Goal: Transaction & Acquisition: Download file/media

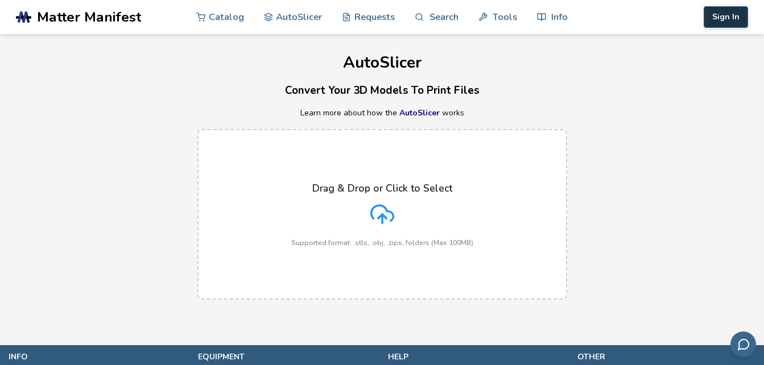
click at [712, 19] on button "Sign In" at bounding box center [726, 17] width 44 height 22
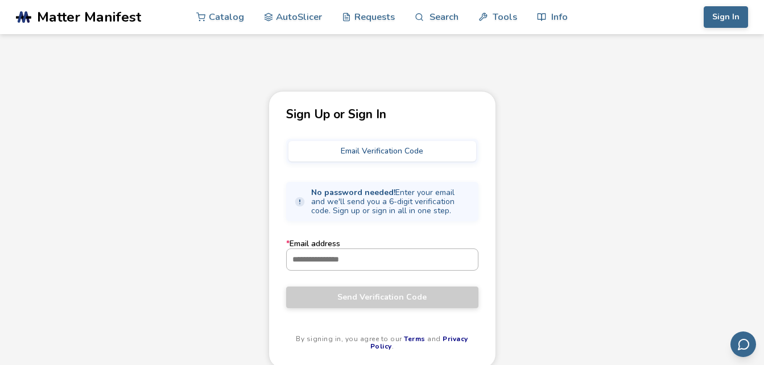
click at [379, 261] on input "* Email address" at bounding box center [382, 259] width 191 height 20
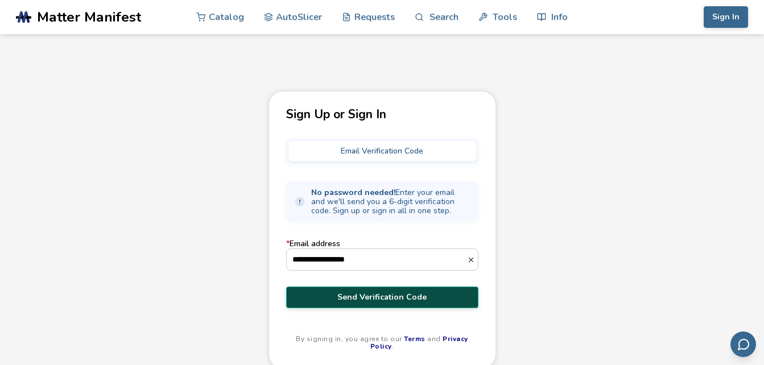
type input "**********"
click at [361, 297] on span "Send Verification Code" at bounding box center [382, 297] width 175 height 9
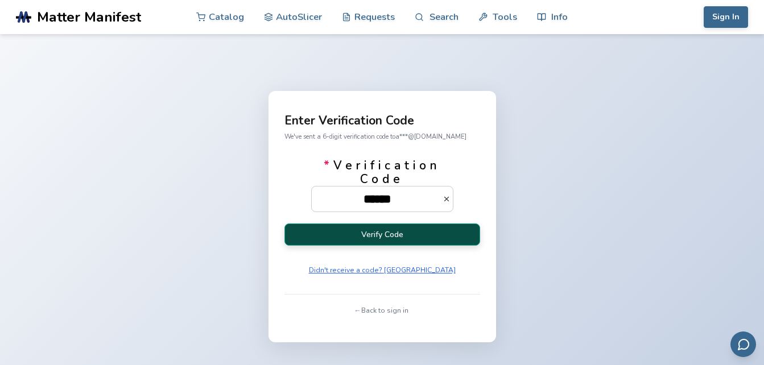
type input "******"
click at [392, 235] on button "Verify Code" at bounding box center [382, 235] width 196 height 22
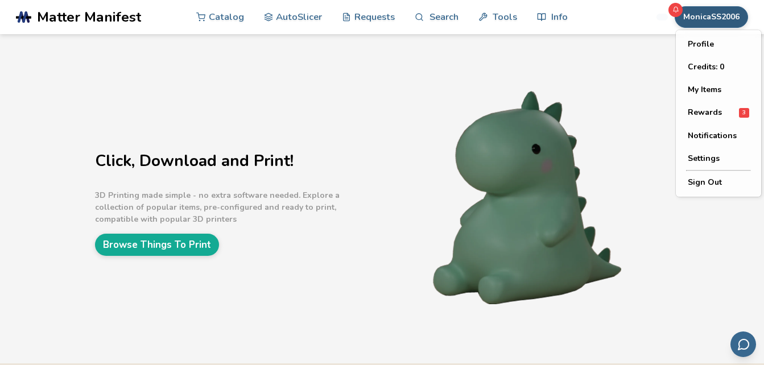
click at [700, 15] on button "MonicaSS2006" at bounding box center [711, 17] width 73 height 22
click at [699, 86] on button "My Items" at bounding box center [719, 89] width 80 height 23
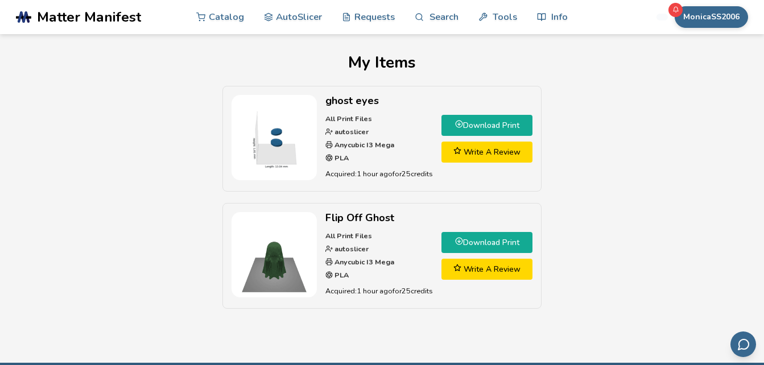
click at [479, 243] on link "Download Print" at bounding box center [486, 242] width 91 height 21
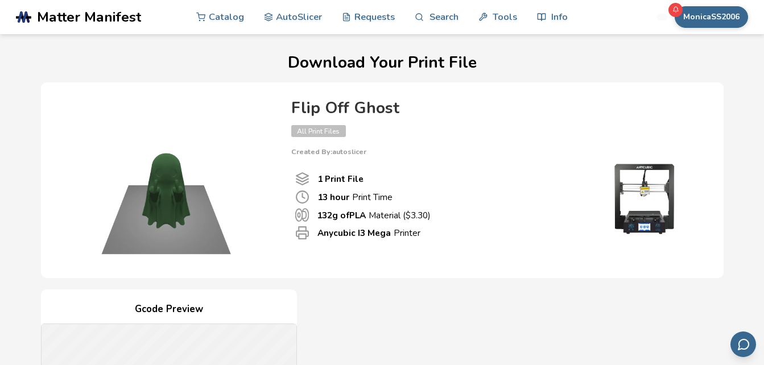
click at [715, 120] on div "Flip Off Ghost All Print Files Created By: autoslicer 1 Print File 13 hour Prin…" at bounding box center [382, 180] width 682 height 196
click at [692, 22] on button "MonicaSS2006" at bounding box center [711, 17] width 73 height 22
click at [673, 10] on icon at bounding box center [675, 9] width 7 height 7
click at [708, 16] on button "MonicaSS2006" at bounding box center [711, 17] width 73 height 22
click at [698, 13] on button "MonicaSS2006" at bounding box center [711, 17] width 73 height 22
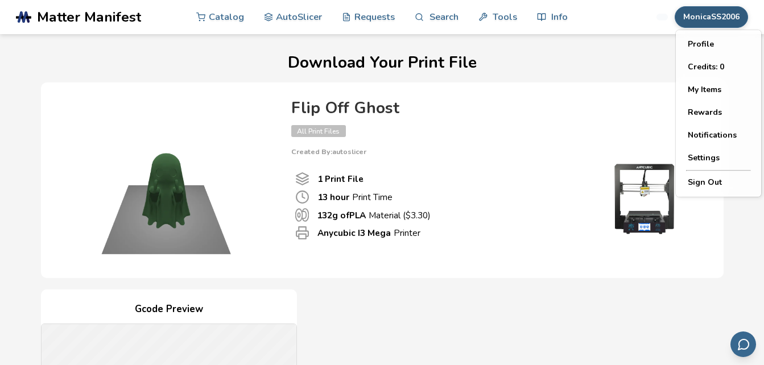
click at [704, 17] on button "MonicaSS2006" at bounding box center [711, 17] width 73 height 22
click at [700, 90] on button "My Items" at bounding box center [719, 89] width 80 height 23
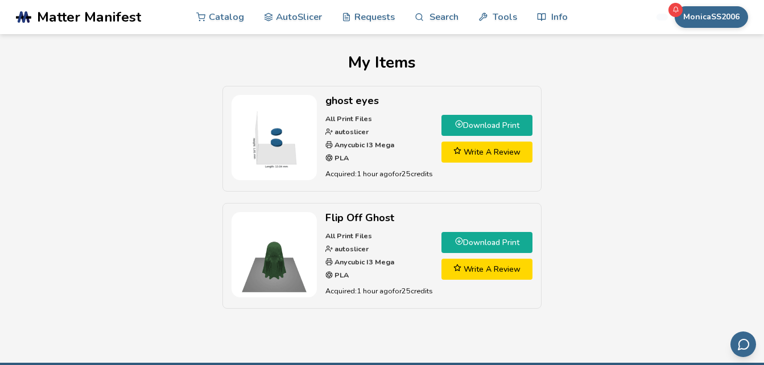
click at [503, 127] on link "Download Print" at bounding box center [486, 125] width 91 height 21
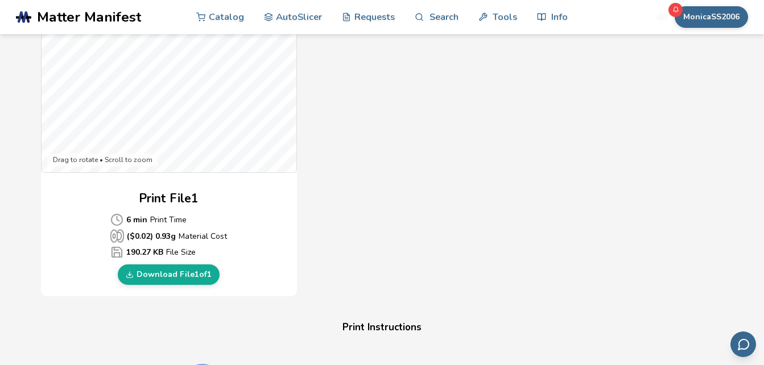
scroll to position [421, 0]
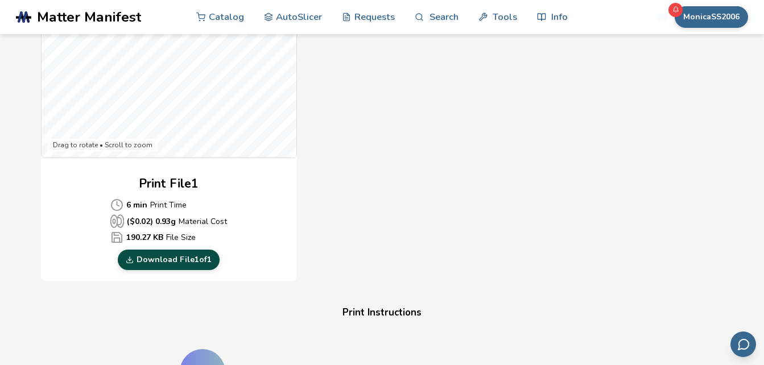
click at [185, 260] on link "Download File 1 of 1" at bounding box center [169, 260] width 102 height 20
